Goal: Navigation & Orientation: Find specific page/section

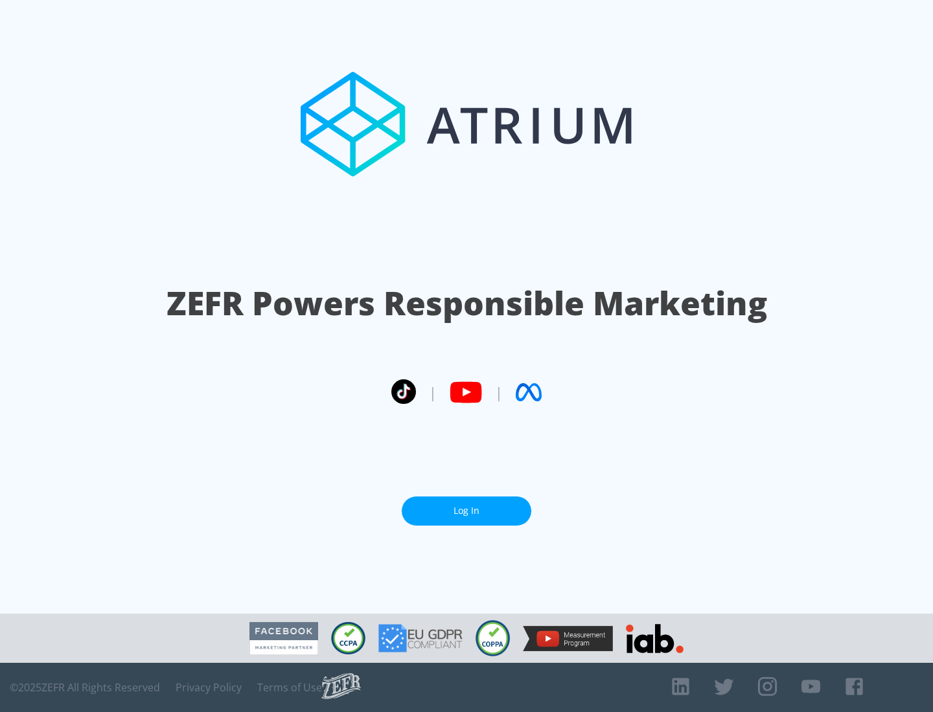
click at [466, 511] on link "Log In" at bounding box center [467, 511] width 130 height 29
